Goal: Communication & Community: Answer question/provide support

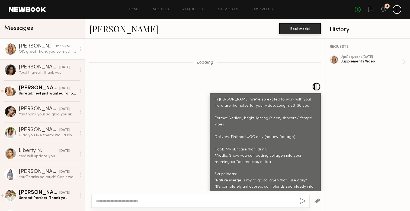
scroll to position [1329, 0]
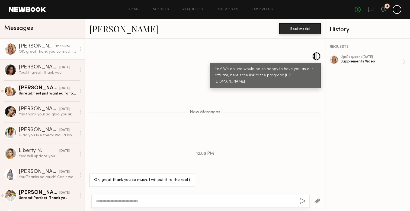
click at [257, 127] on div "New Messages" at bounding box center [205, 111] width 240 height 42
click at [16, 71] on div at bounding box center [10, 70] width 12 height 12
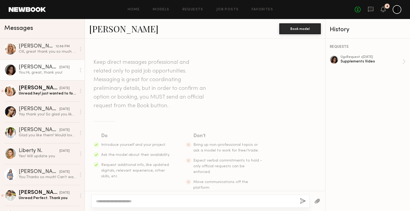
scroll to position [790, 0]
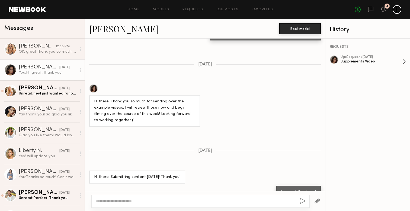
click at [372, 60] on div "Supplements Video" at bounding box center [372, 61] width 62 height 5
click at [30, 118] on link "Giselle P. 09/12/2025 Yay thank you! So glad you like it :) let me know if you …" at bounding box center [42, 111] width 85 height 21
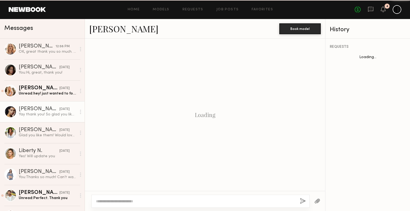
scroll to position [907, 0]
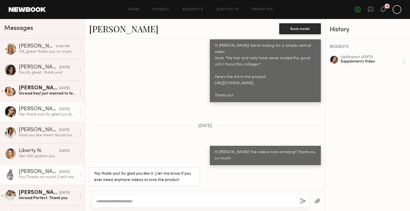
click at [32, 177] on div "You: Thanks so much! Can’t wait to see your magic ✨" at bounding box center [48, 177] width 58 height 5
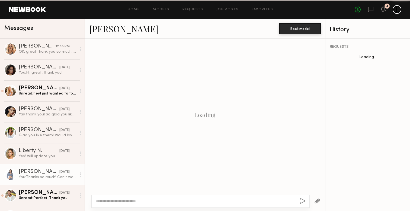
scroll to position [654, 0]
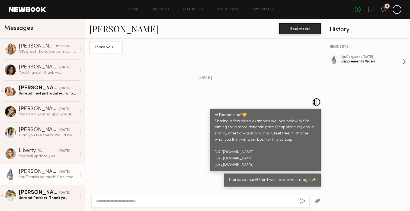
click at [347, 62] on div "Supplements Video" at bounding box center [372, 61] width 62 height 5
